Goal: Check status: Check status

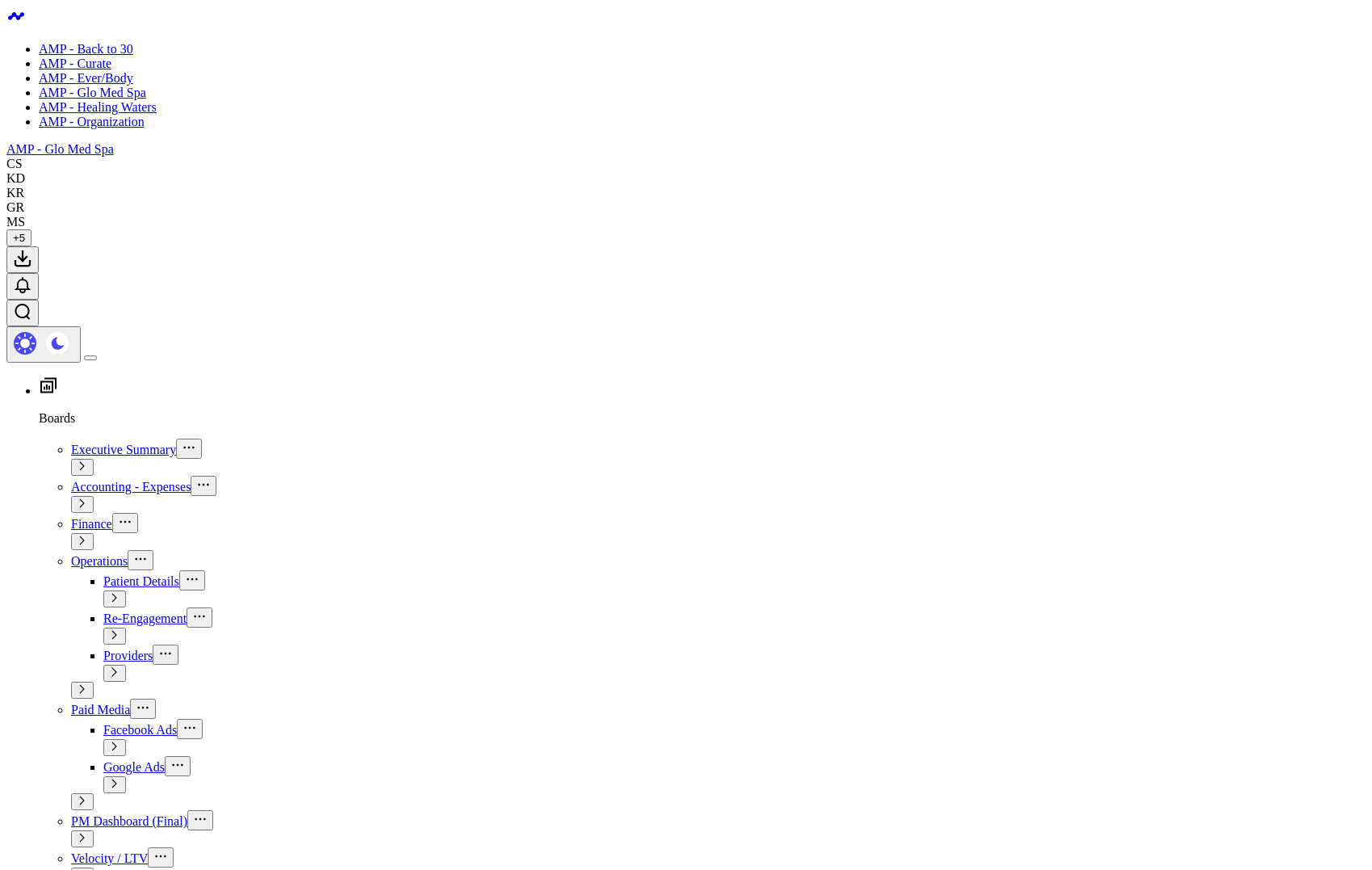
click at [68, 70] on link "AMP - Curate" at bounding box center [75, 64] width 73 height 14
